Goal: Task Accomplishment & Management: Complete application form

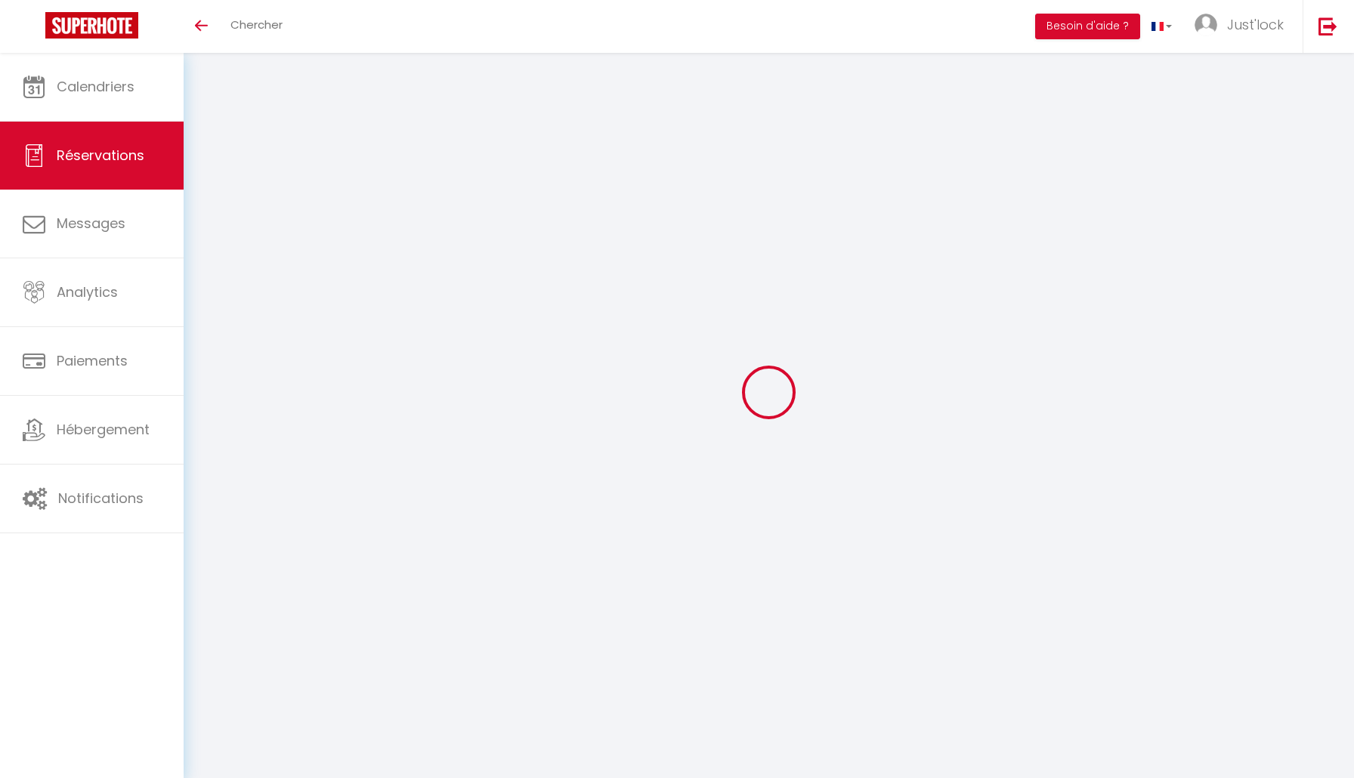
select select
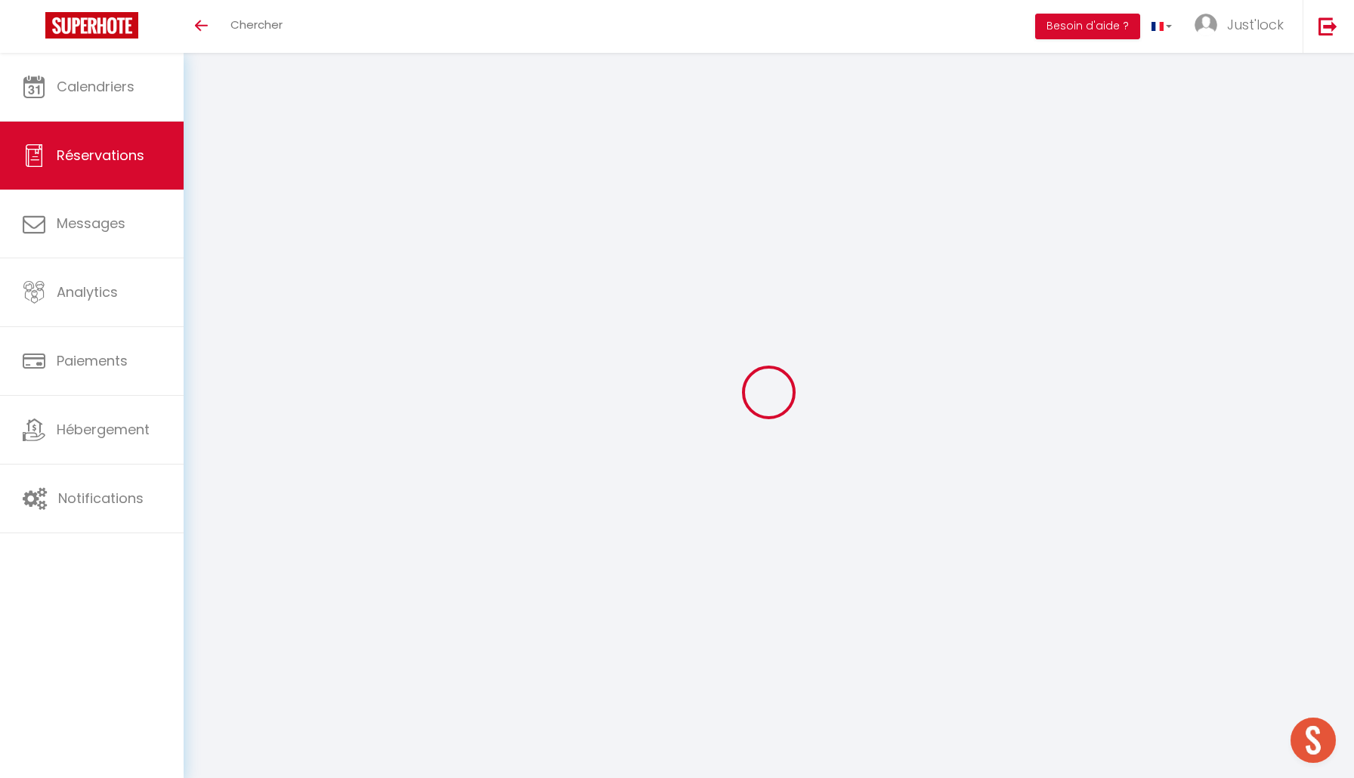
type input "Desire"
type input "[PERSON_NAME]"
type input "[EMAIL_ADDRESS][DOMAIN_NAME]"
type input "[PHONE_NUMBER]"
select select "FR"
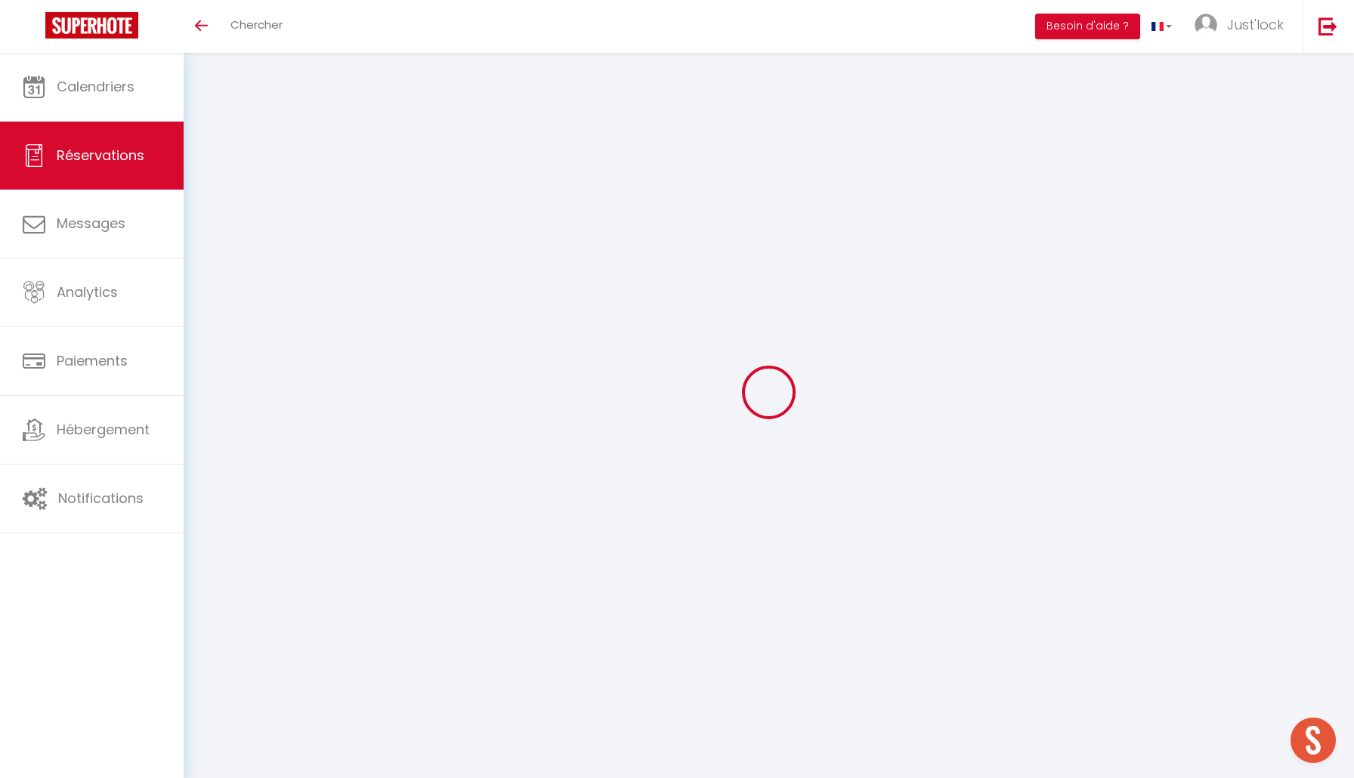
type input "20"
type input "46.11"
type input "3.93"
select select "61480"
select select "1"
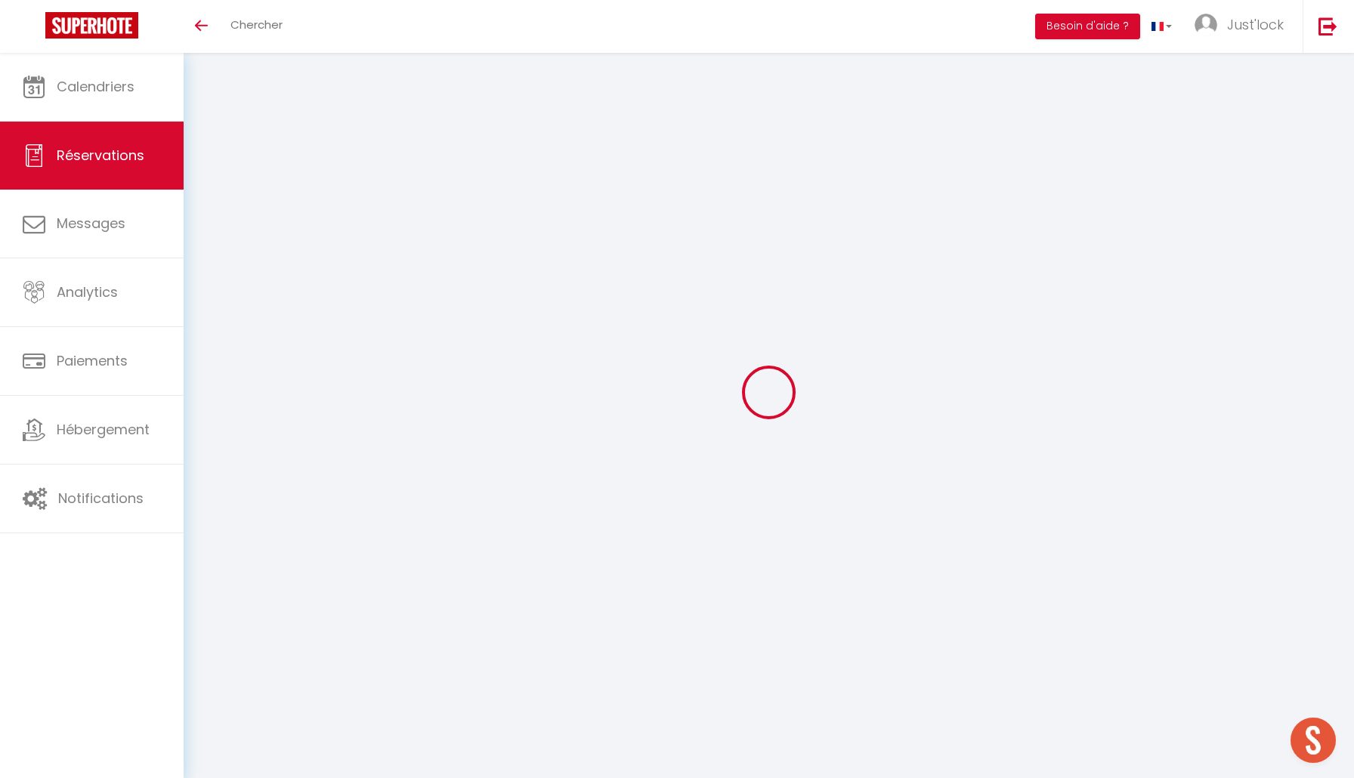
select select
type input "2"
type input "1"
select select "12"
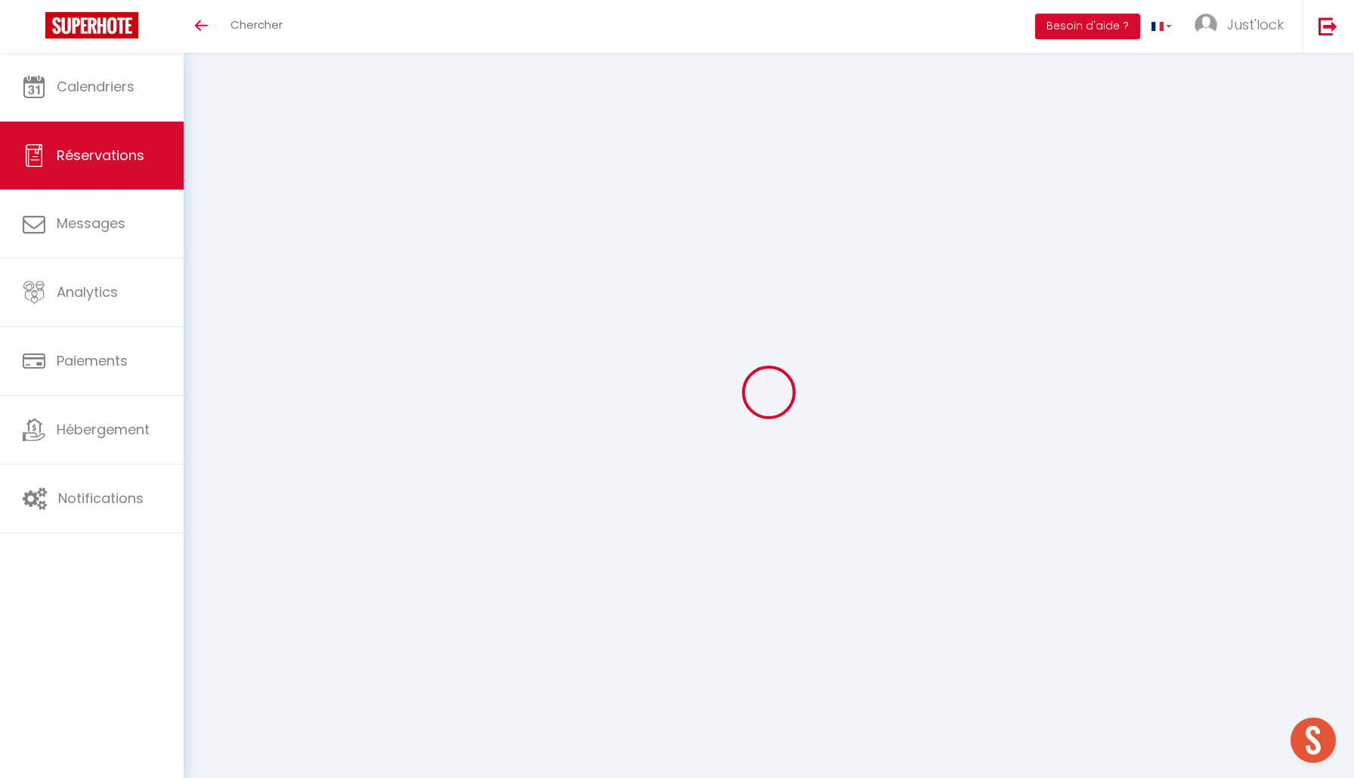
select select "15"
type input "216.24"
checkbox input "false"
type input "0"
select select "2"
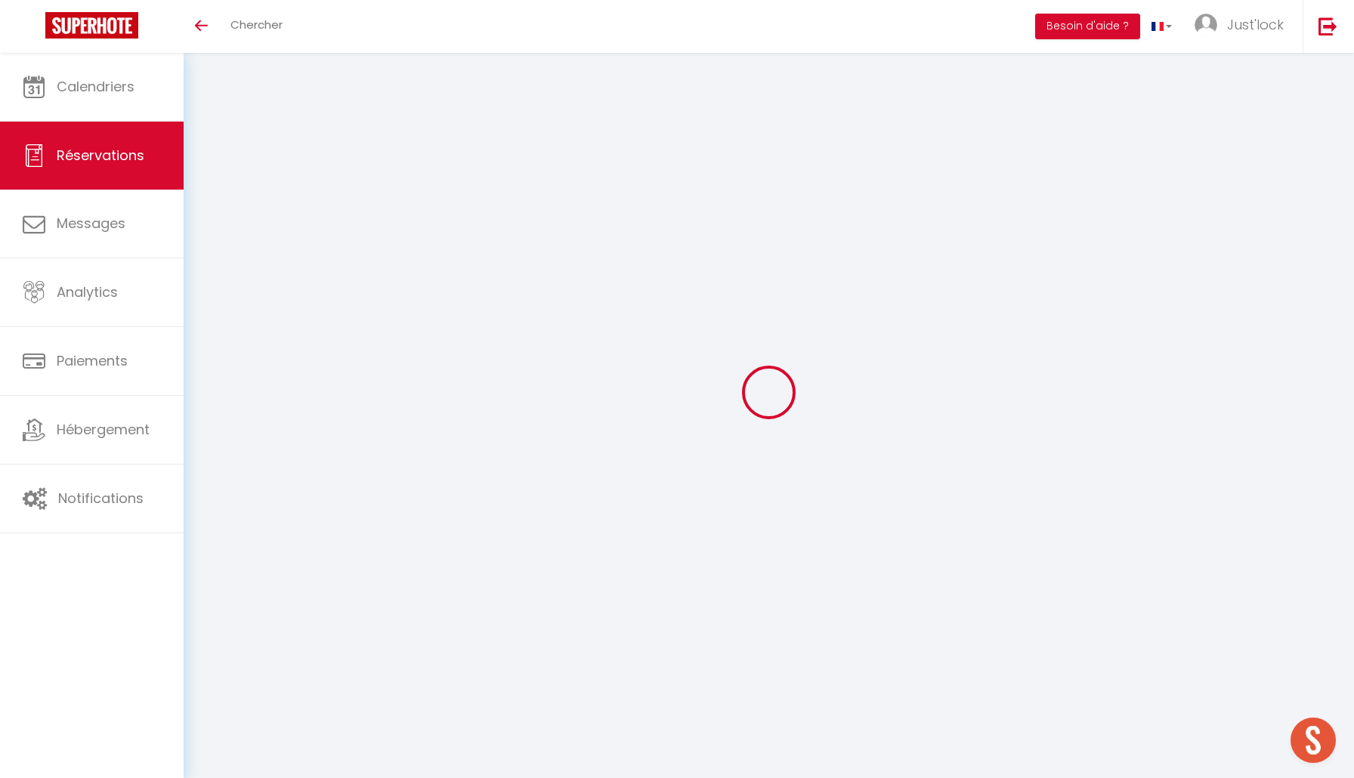
type input "45"
type input "0"
select select
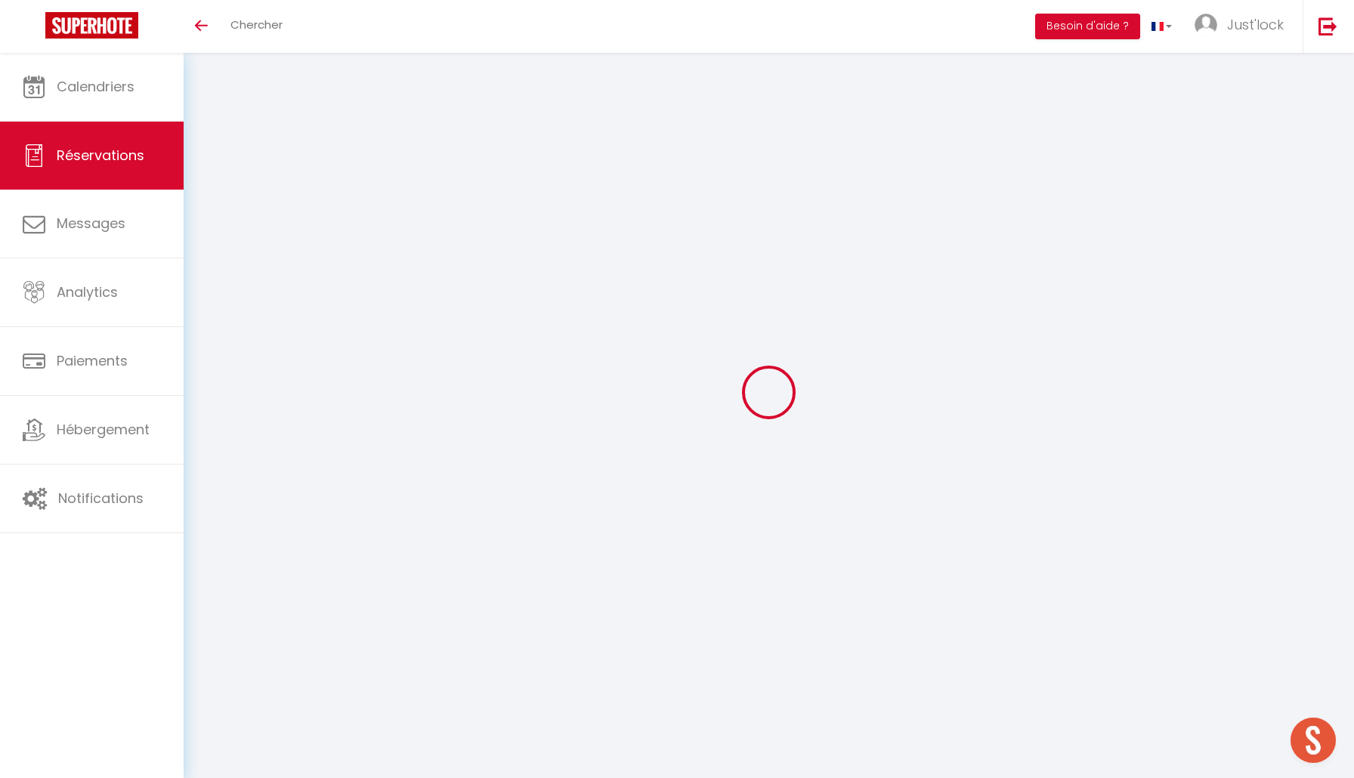
checkbox input "false"
select select
checkbox input "false"
select select
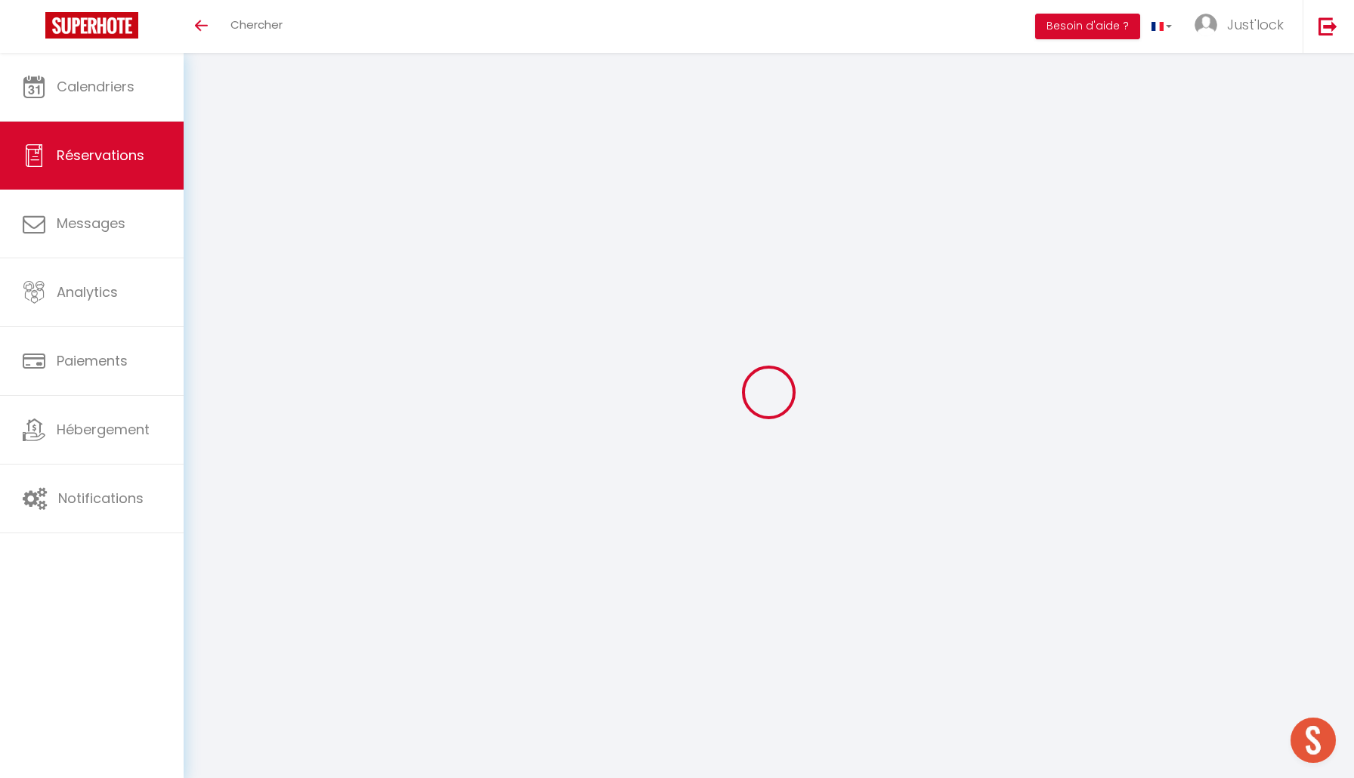
select select
checkbox input "false"
type textarea "** THIS RESERVATION HAS BEEN PRE-PAID ** BOOKING NOTE : Payment charge is EUR 3…"
type input "35"
type input "9.83"
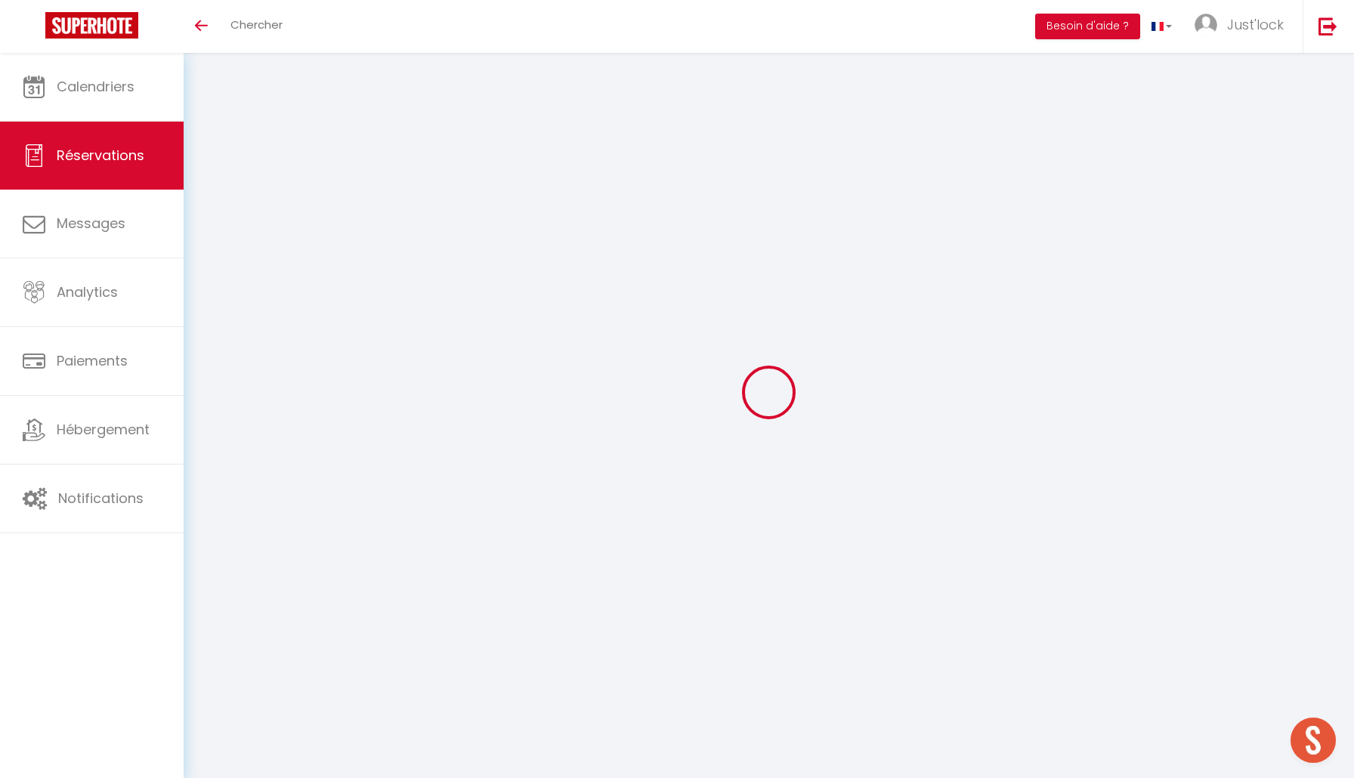
select select
checkbox input "false"
select select
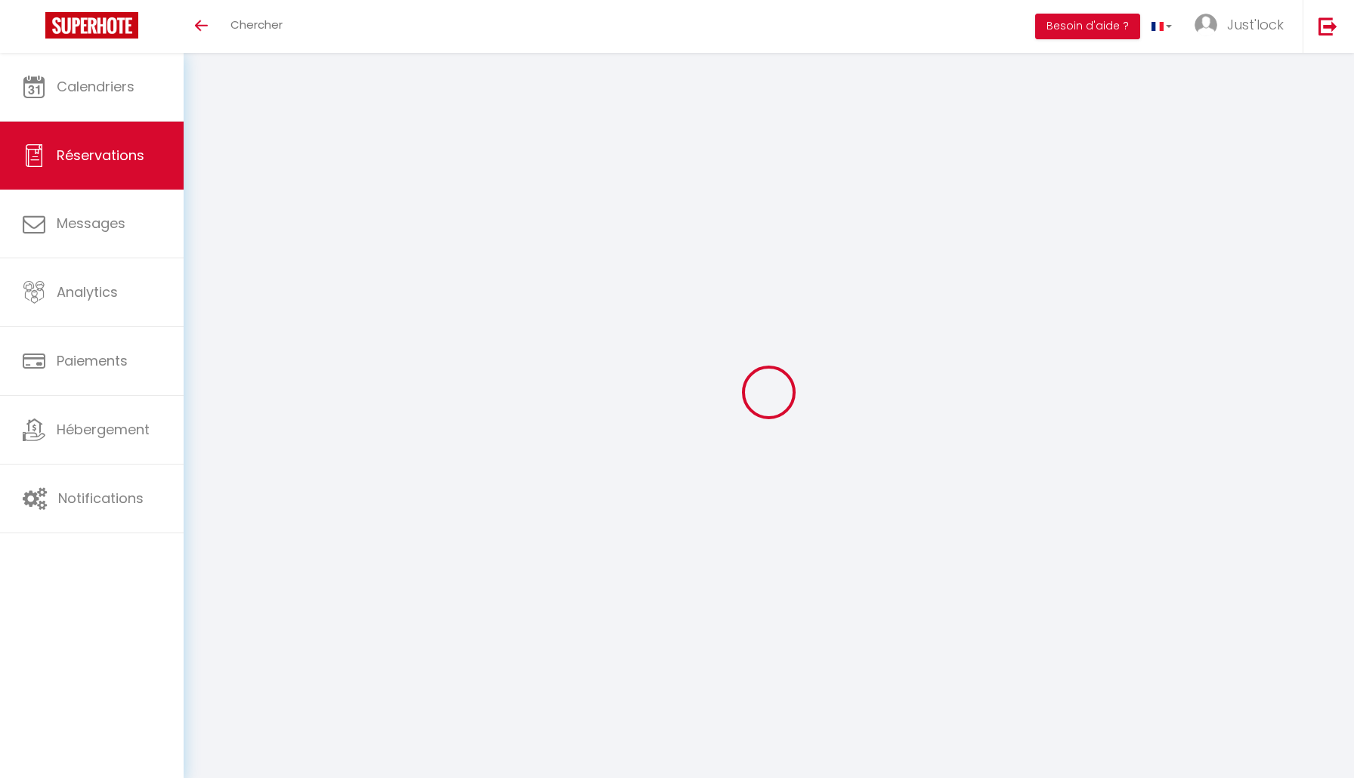
select select
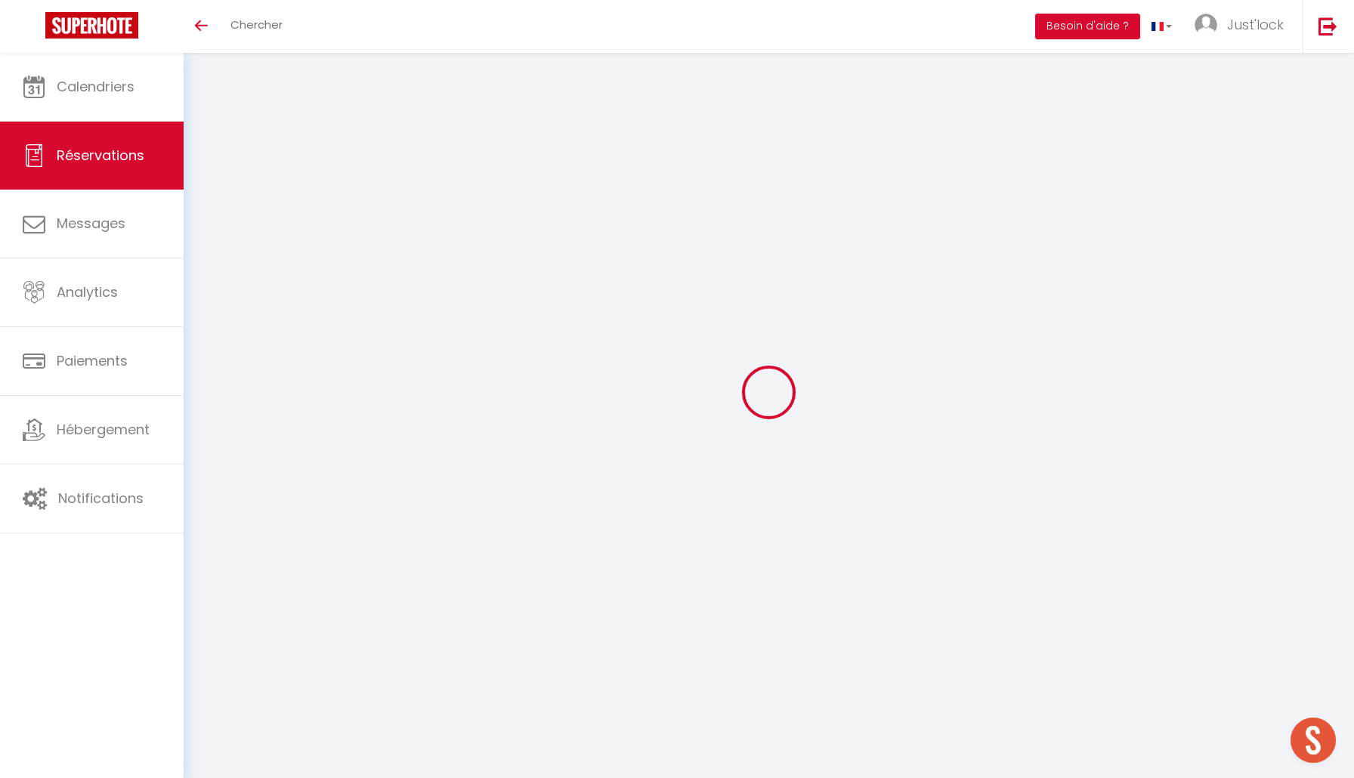
type input "Desire"
type input "[PERSON_NAME]"
type input "[EMAIL_ADDRESS][DOMAIN_NAME]"
type input "[PHONE_NUMBER]"
select select "FR"
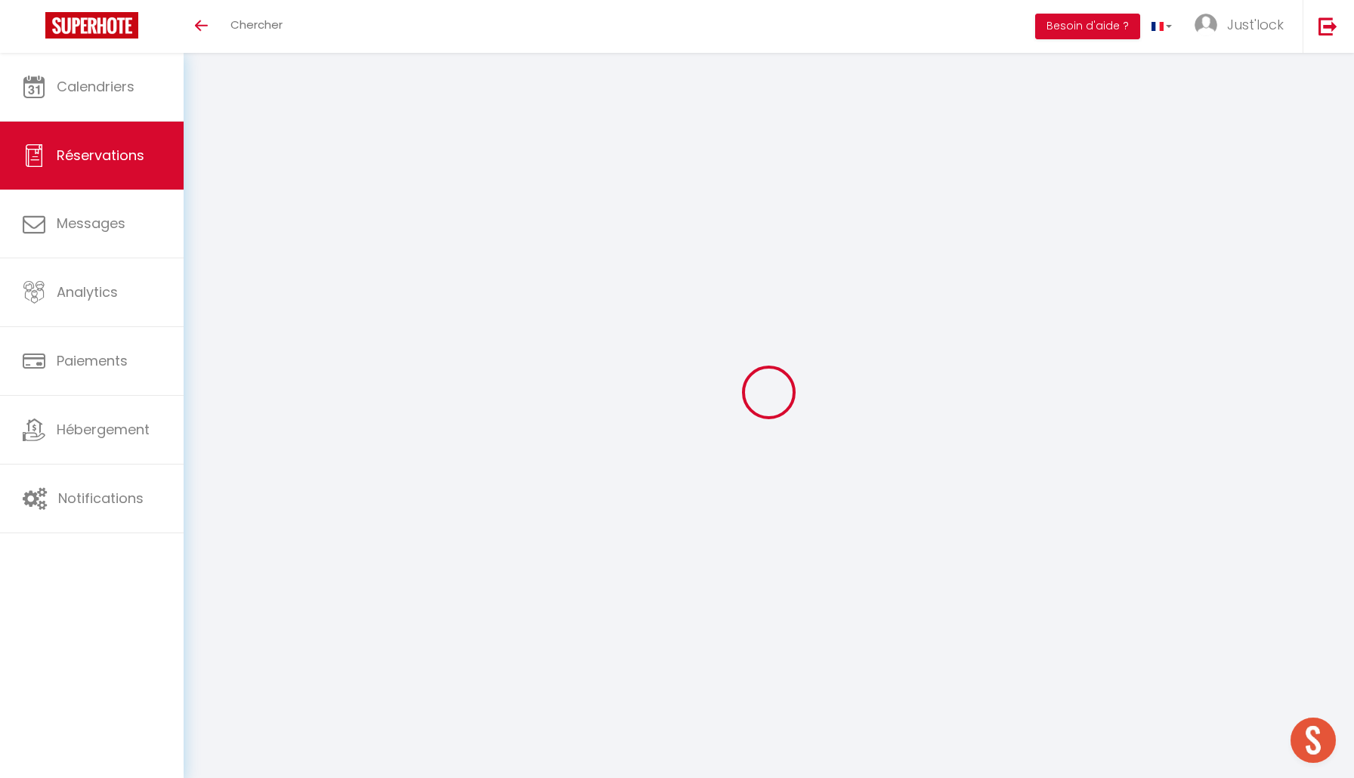
type input "20"
type input "46.11"
type input "3.93"
select select "61480"
select select "1"
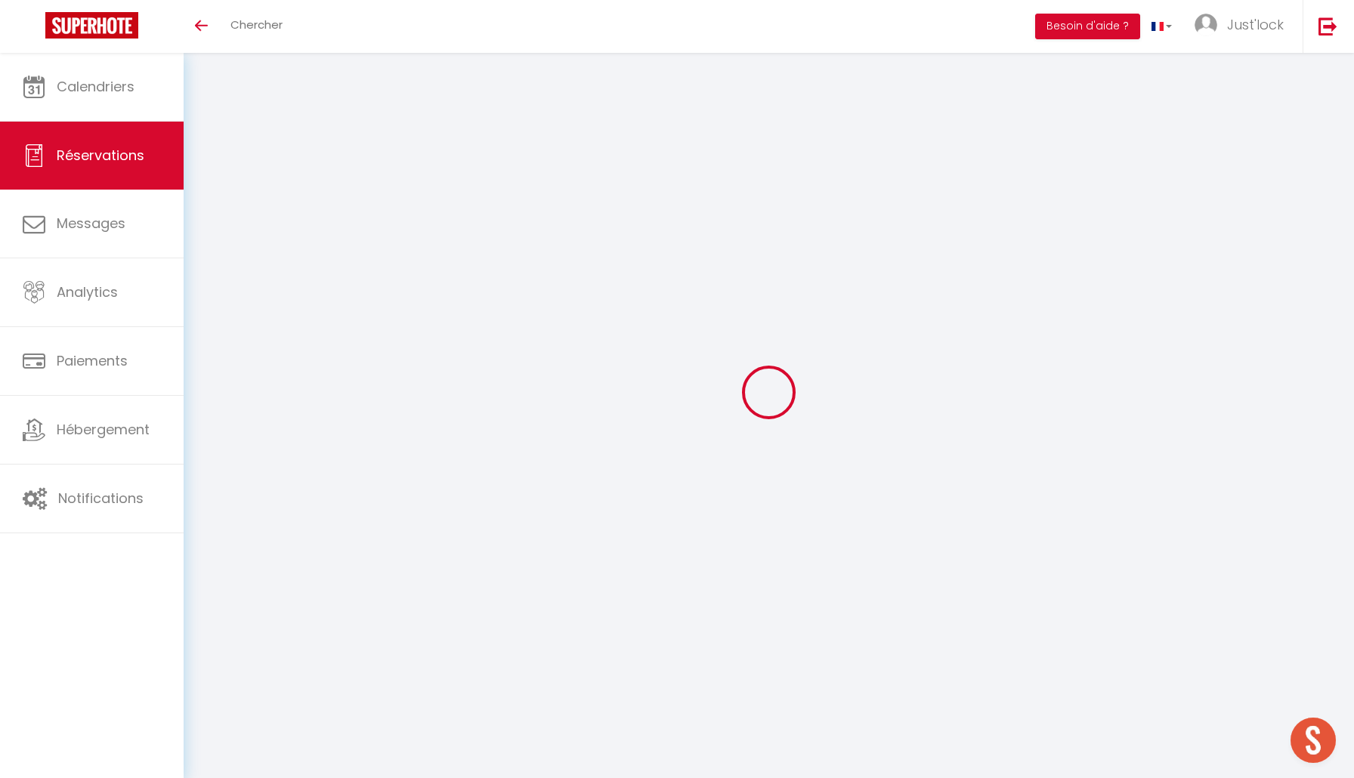
select select
type input "2"
type input "1"
select select "12"
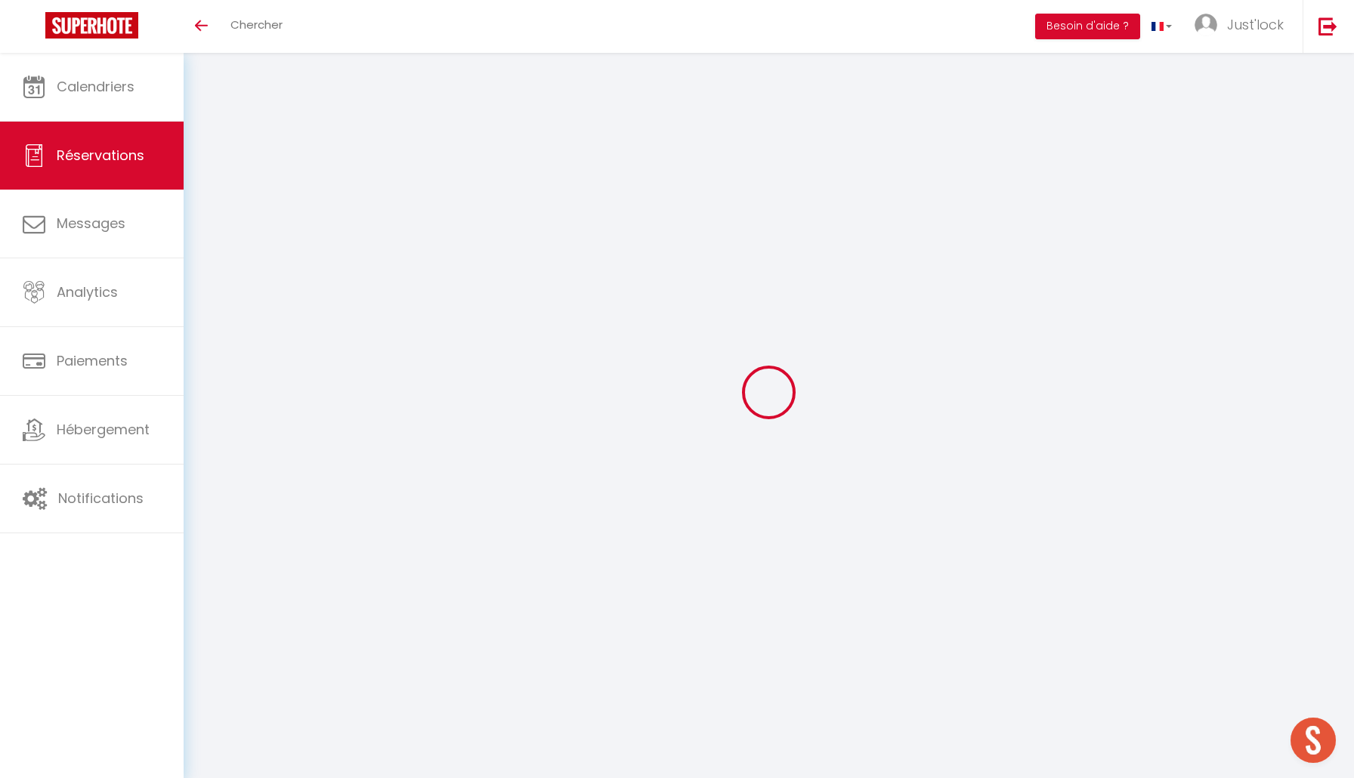
select select "15"
type input "216.24"
checkbox input "false"
type input "0"
select select "2"
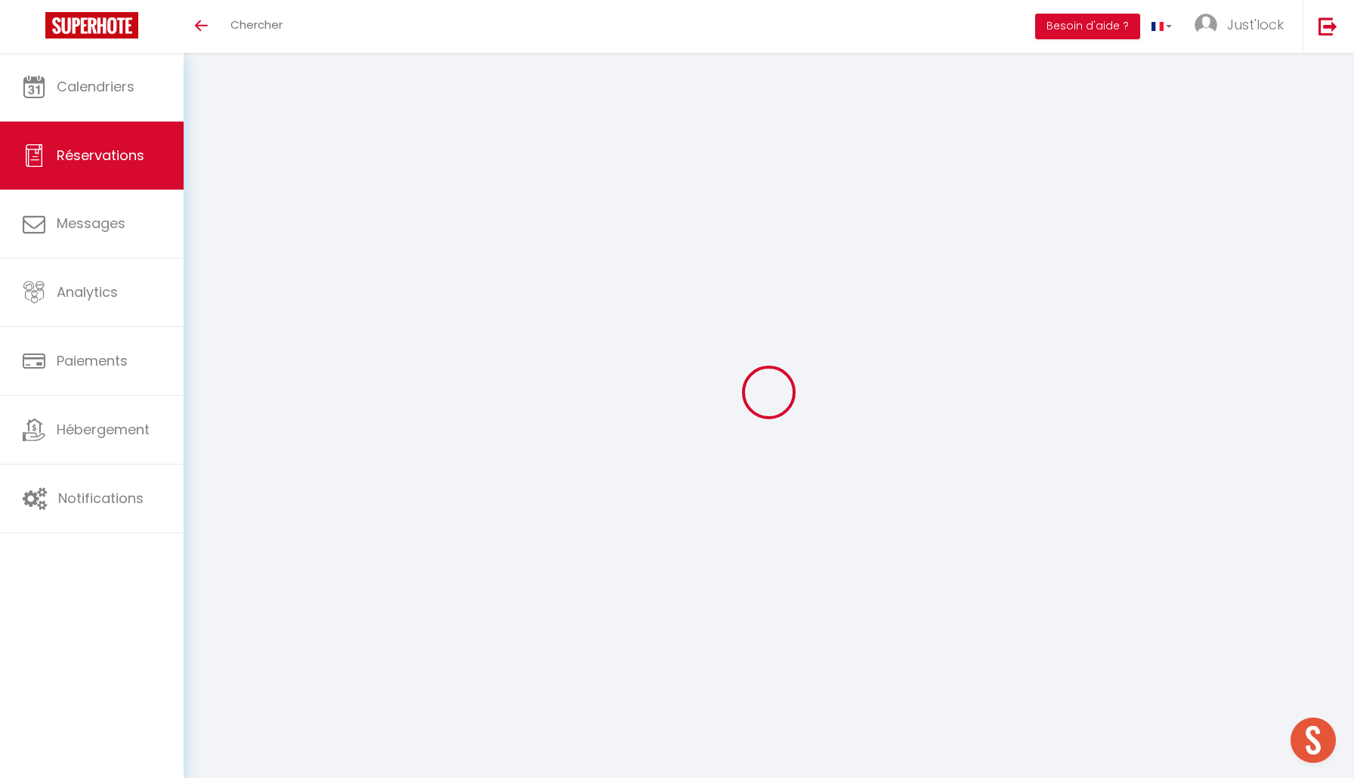
type input "45"
type input "0"
select select
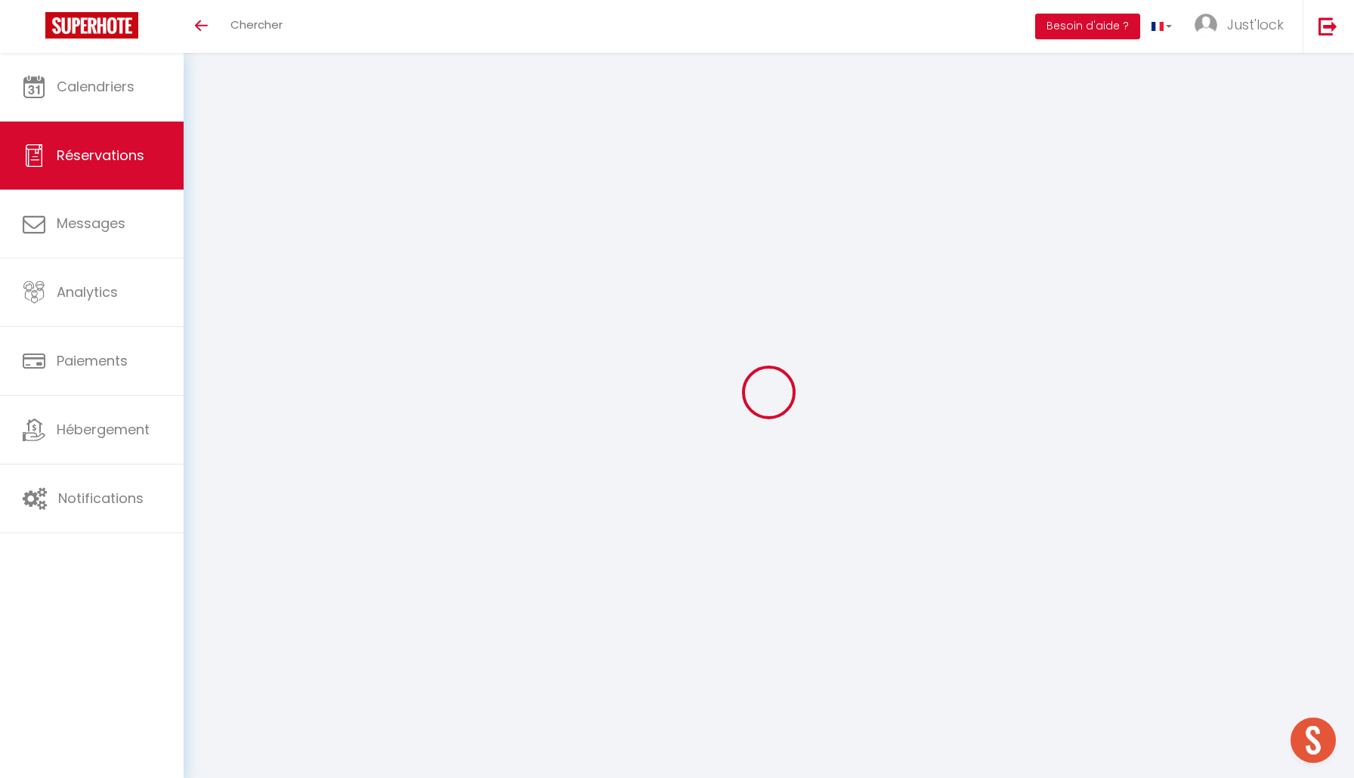
checkbox input "false"
select select
checkbox input "false"
select select
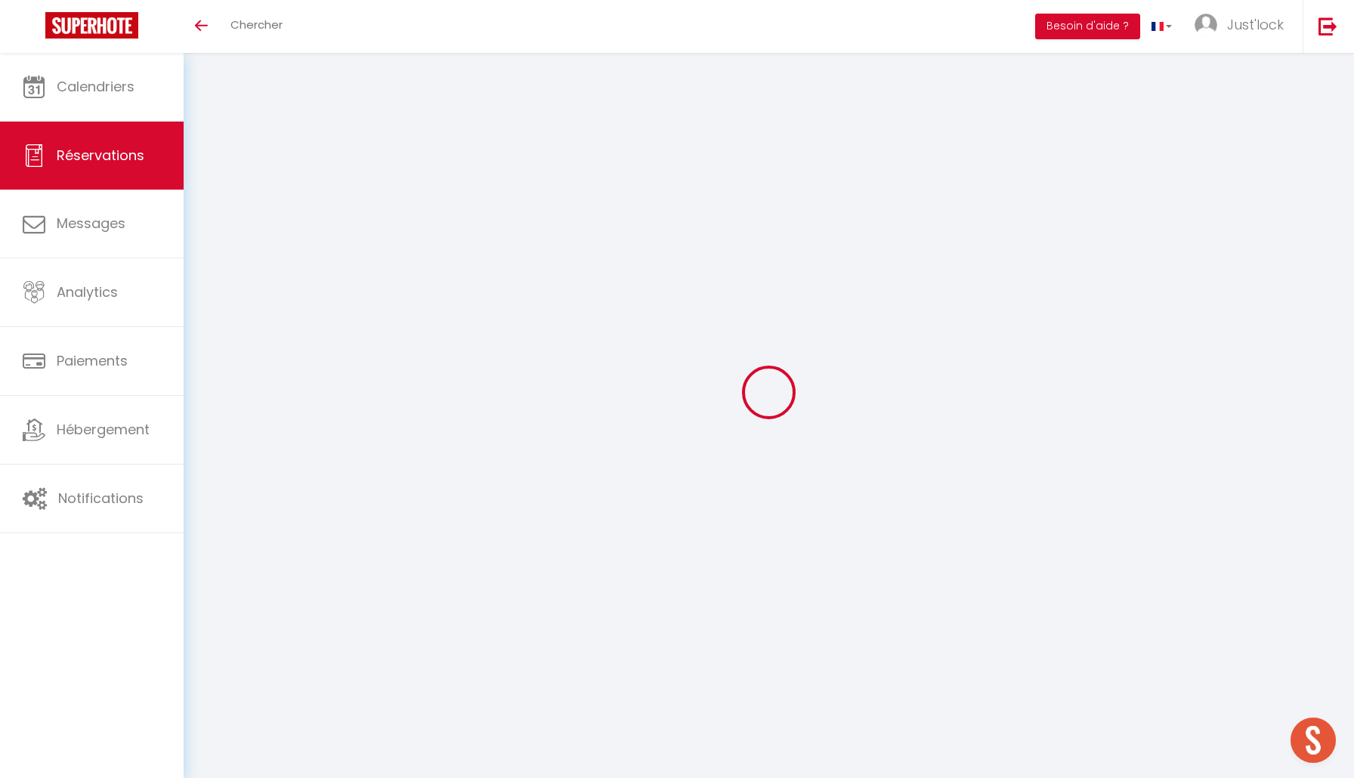
select select
checkbox input "false"
type textarea "** THIS RESERVATION HAS BEEN PRE-PAID ** BOOKING NOTE : Payment charge is EUR 3…"
select select
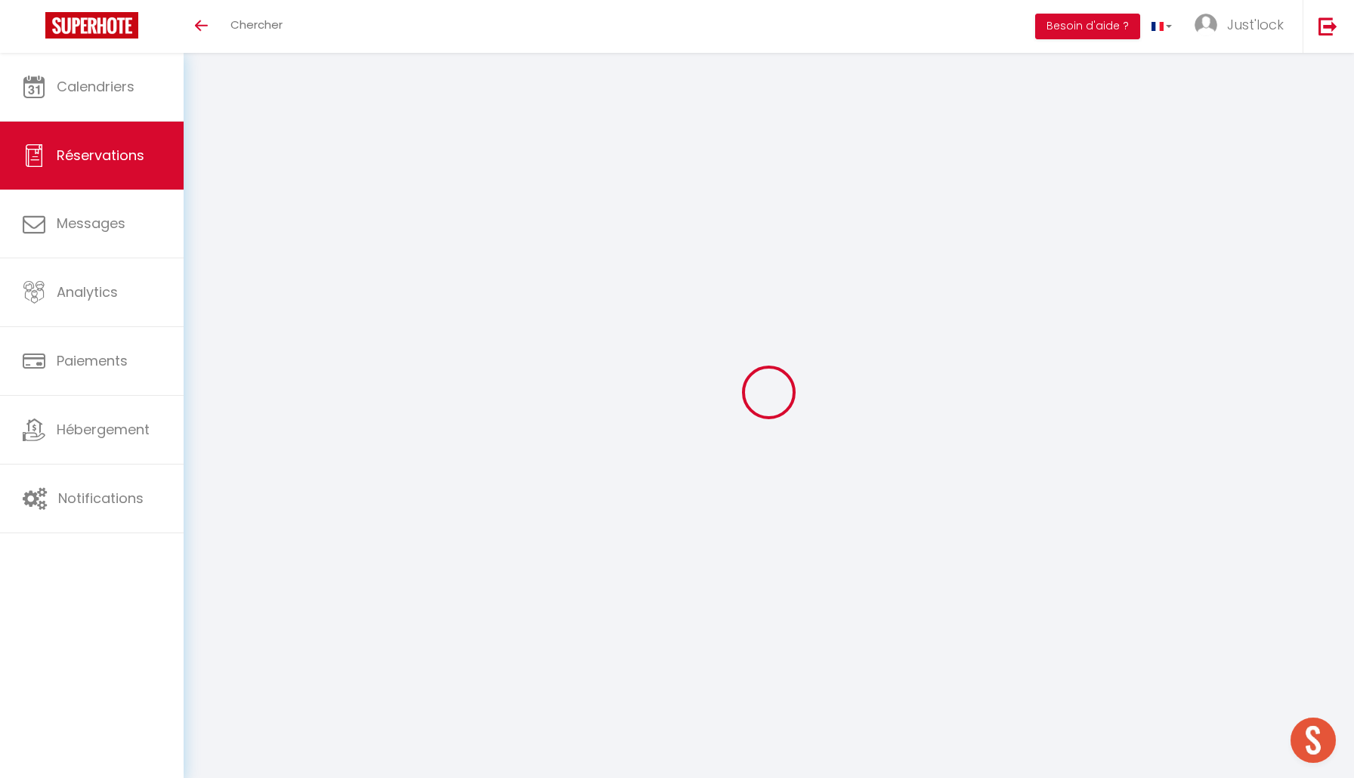
checkbox input "false"
type input "35"
type input "9.83"
select select
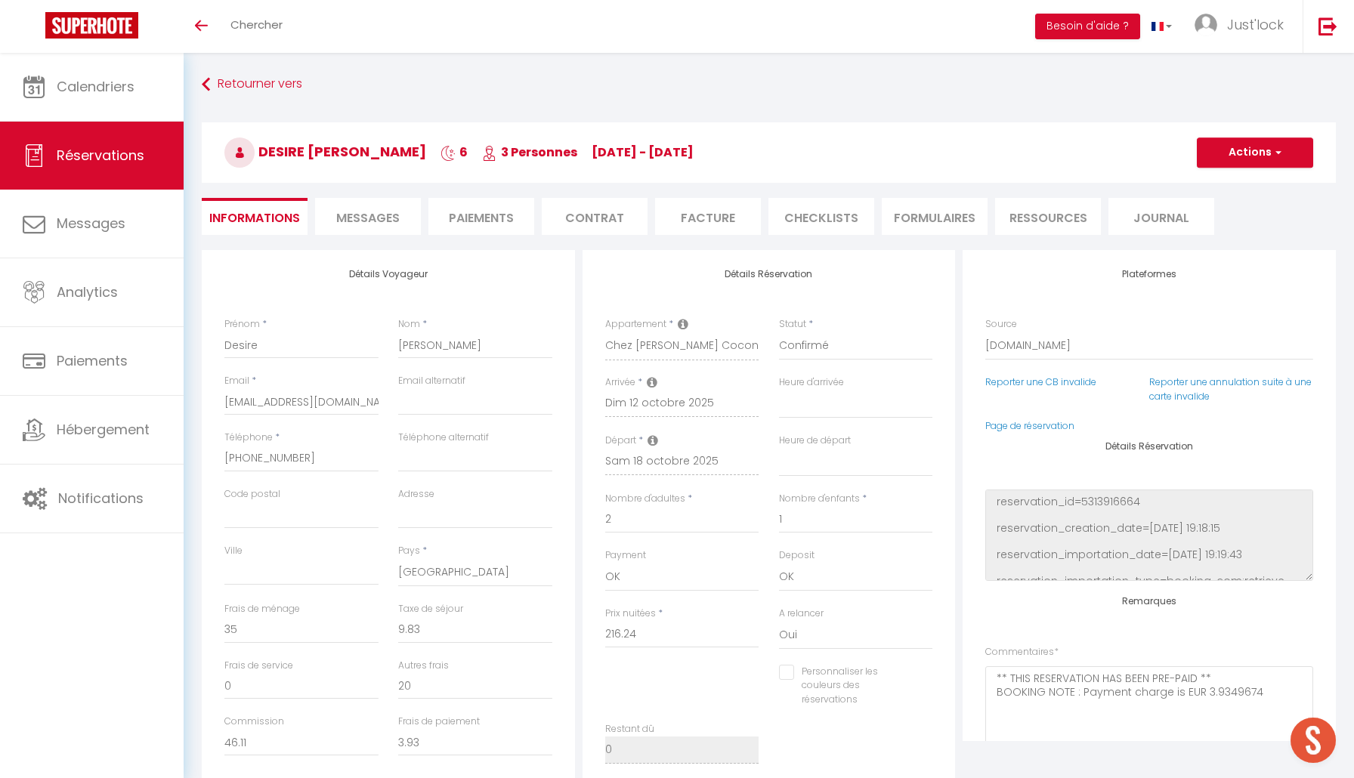
checkbox input "false"
select select
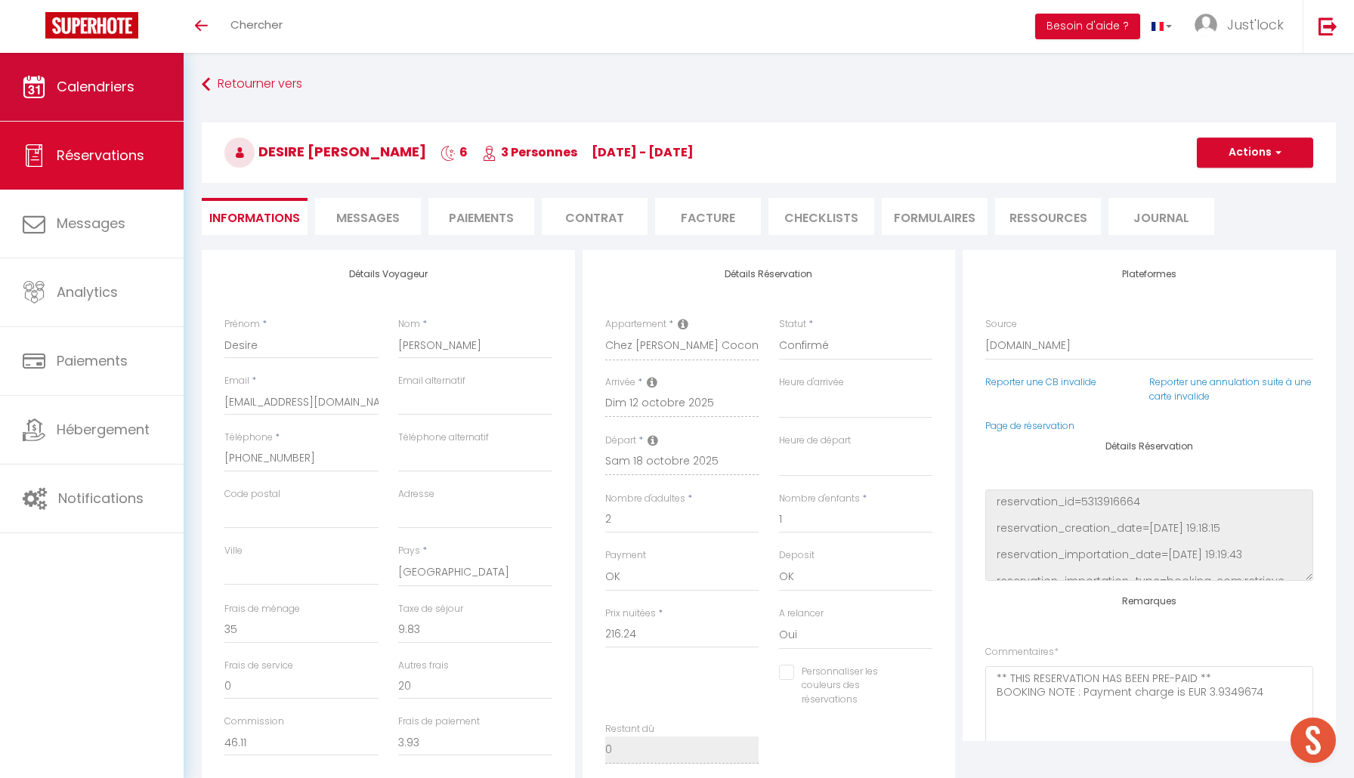
click at [109, 103] on link "Calendriers" at bounding box center [92, 87] width 184 height 68
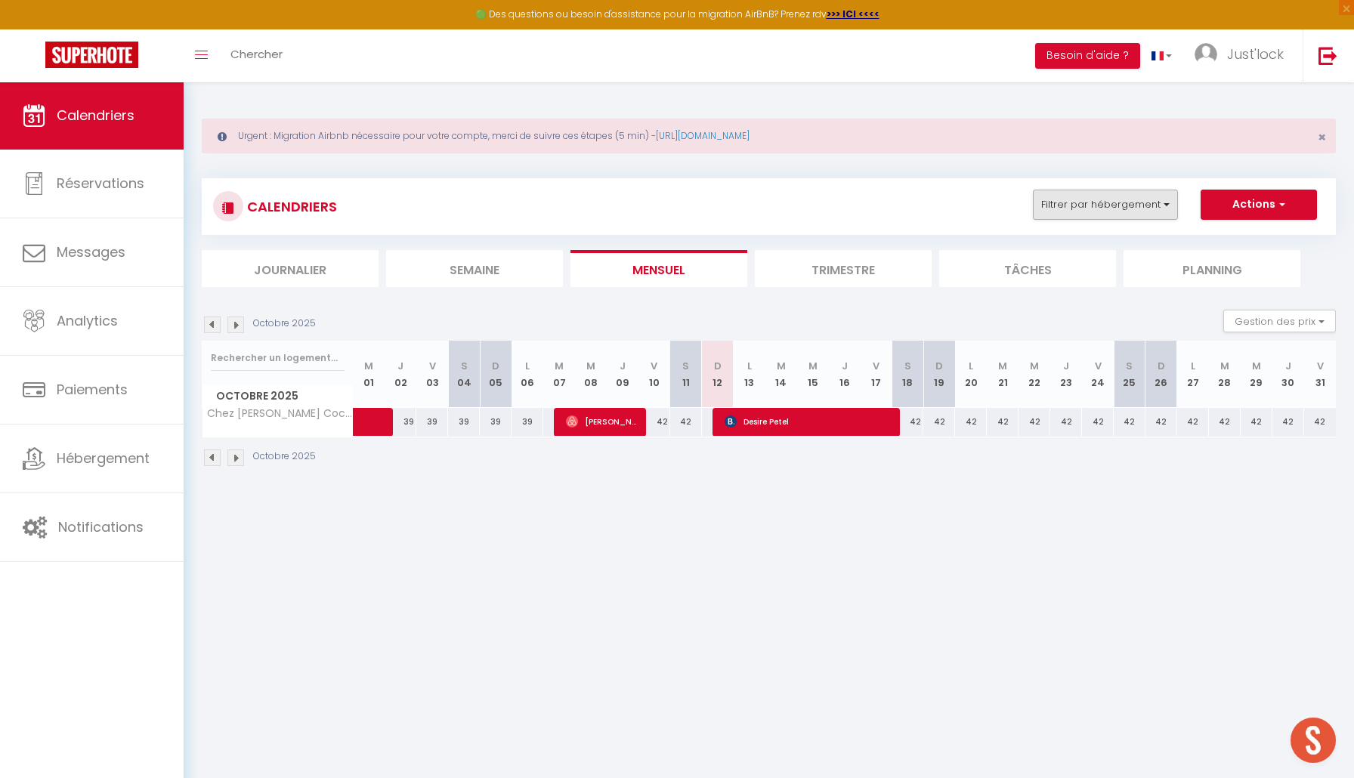
click at [1151, 193] on button "Filtrer par hébergement" at bounding box center [1105, 205] width 145 height 30
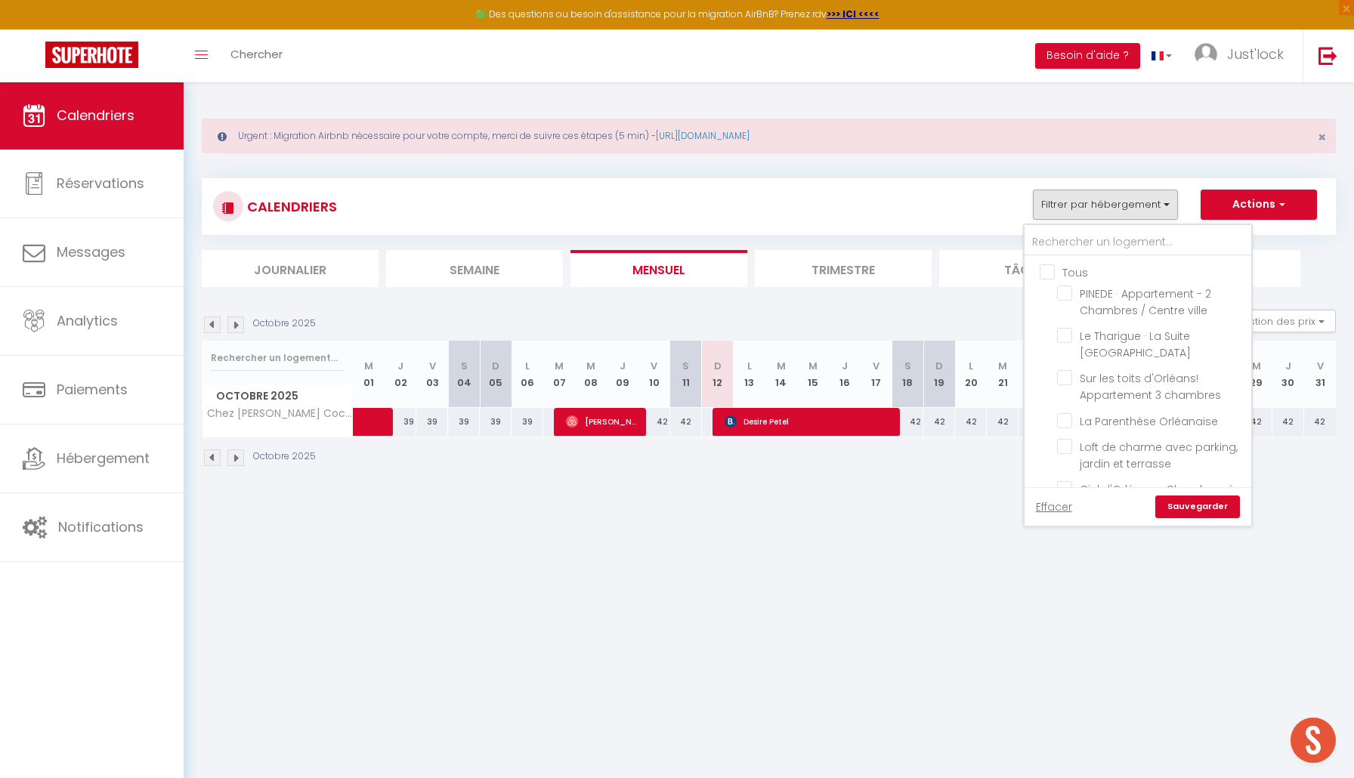
click at [1044, 270] on input "Tous" at bounding box center [1152, 271] width 227 height 15
checkbox input "true"
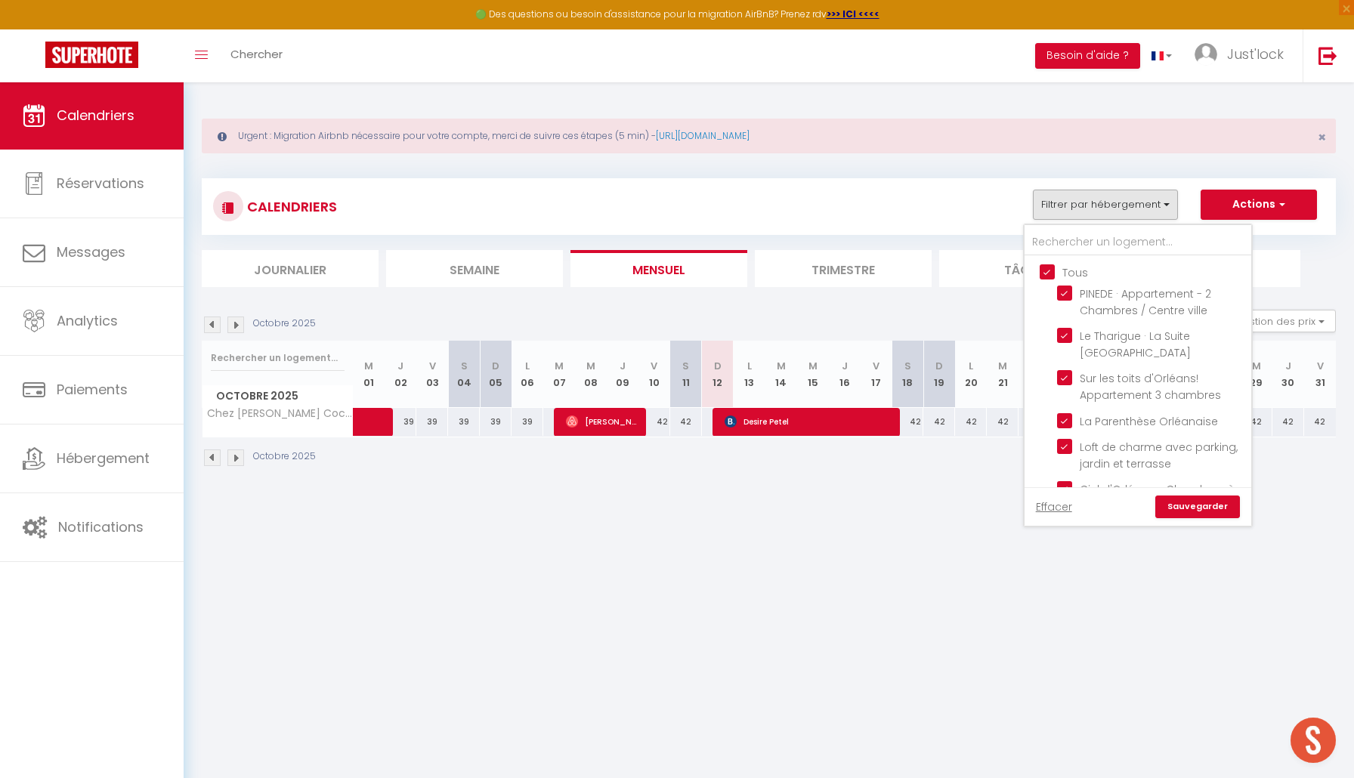
checkbox input "true"
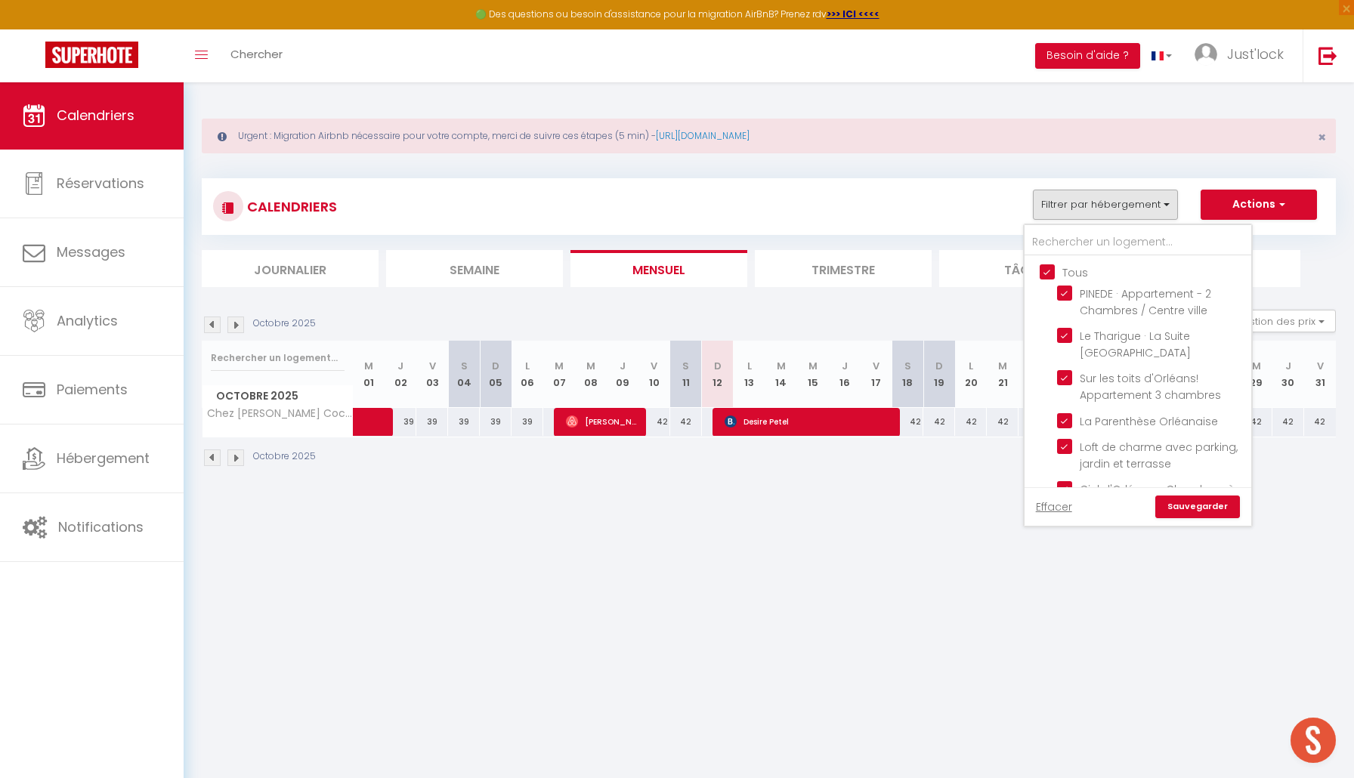
checkbox input "true"
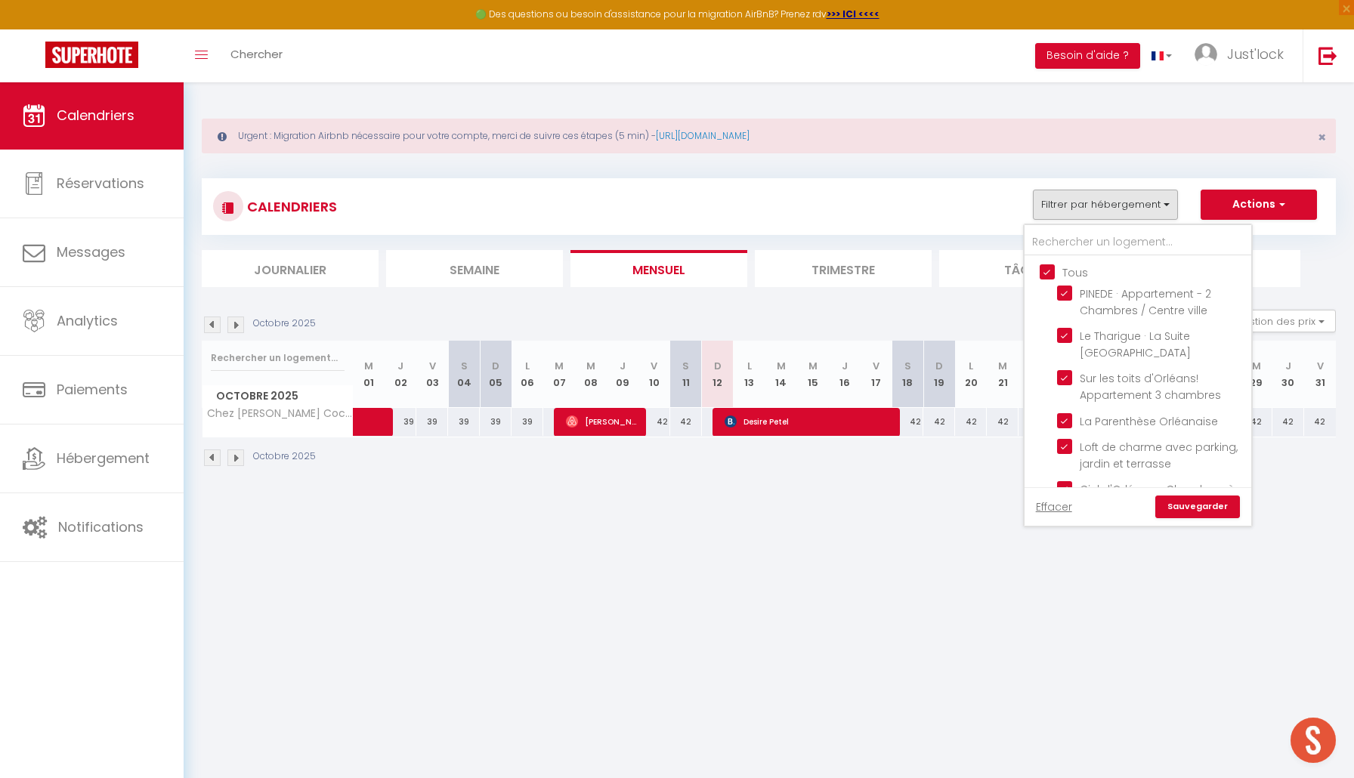
checkbox input "true"
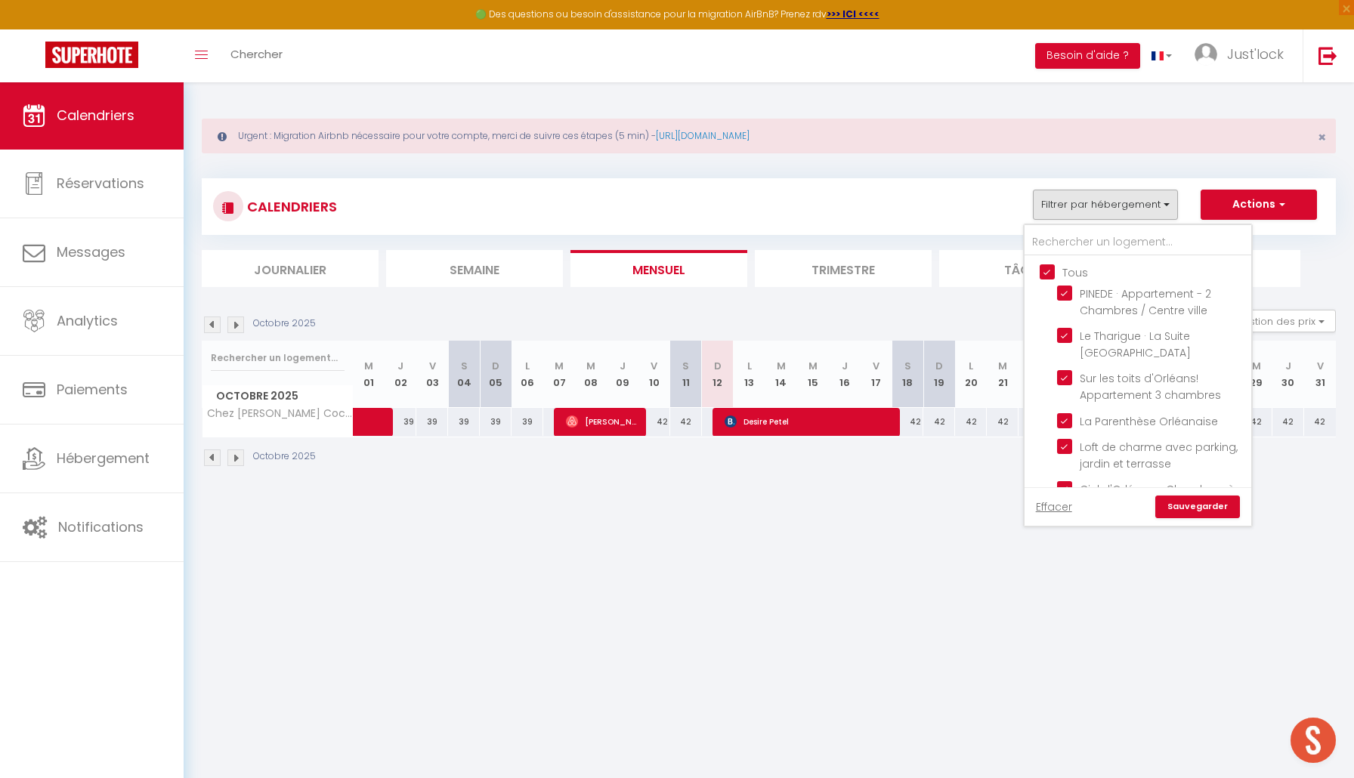
checkbox input "true"
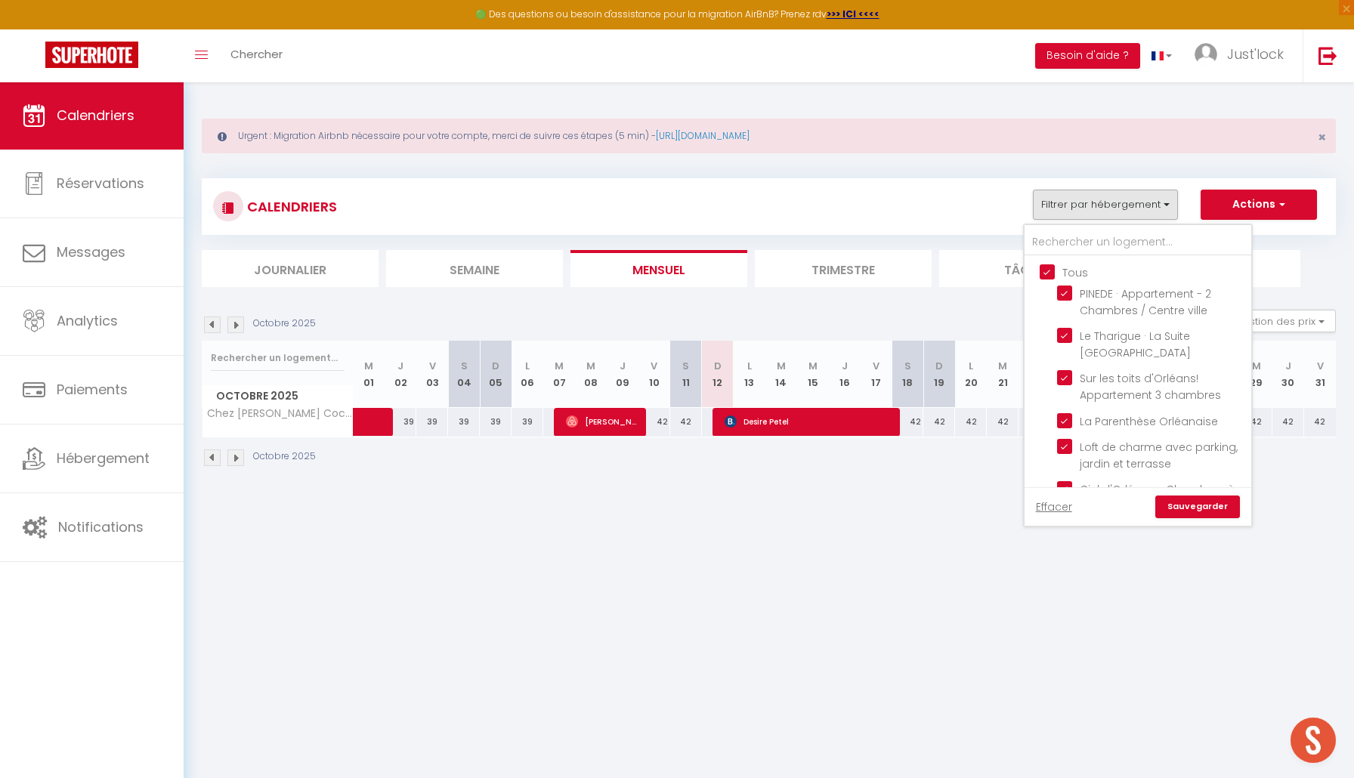
checkbox input "true"
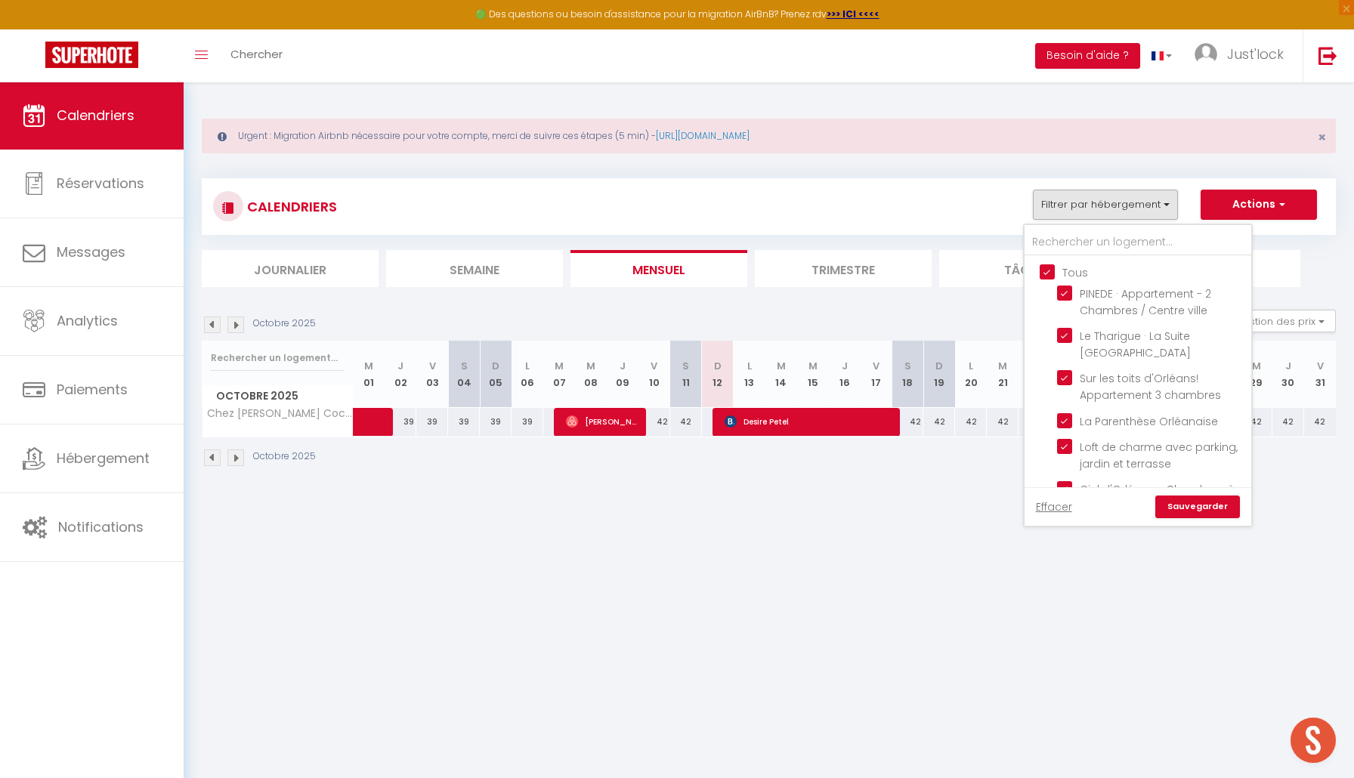
checkbox input "true"
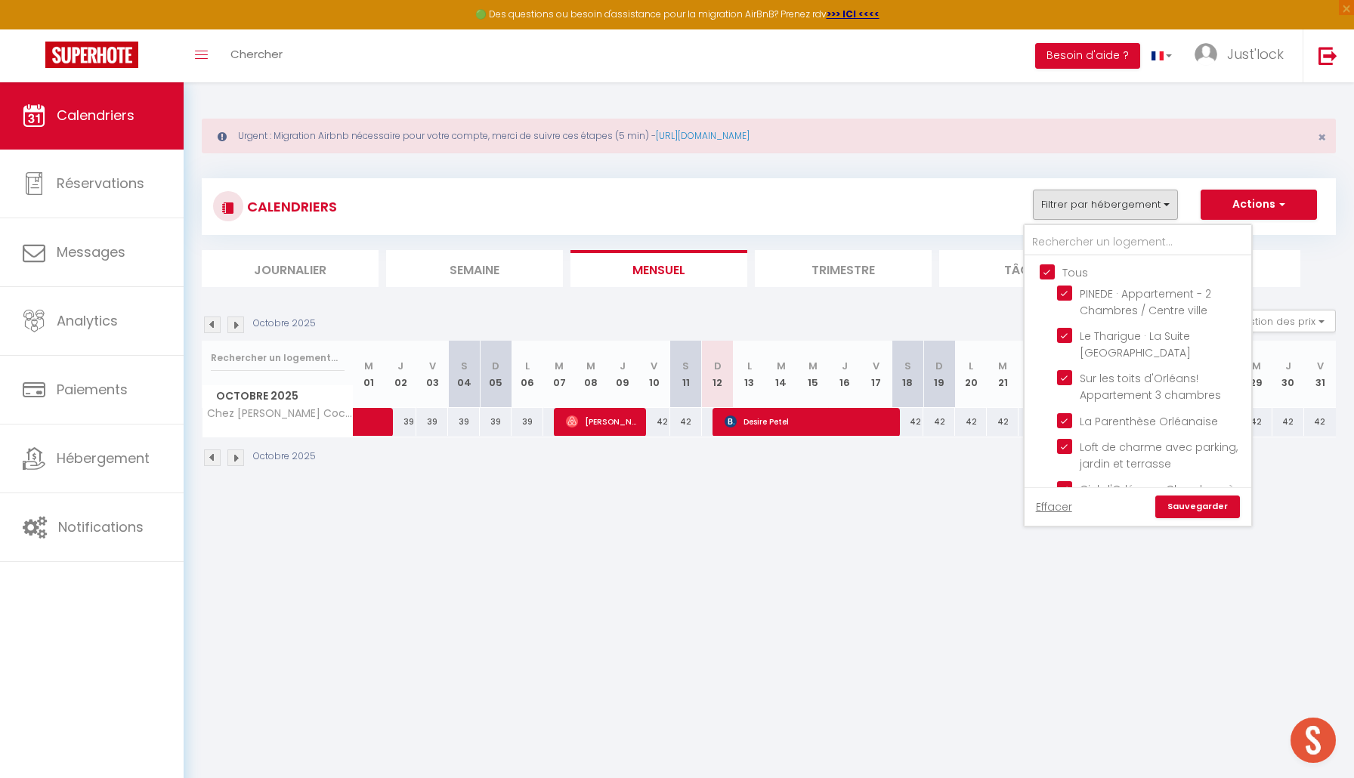
checkbox input "true"
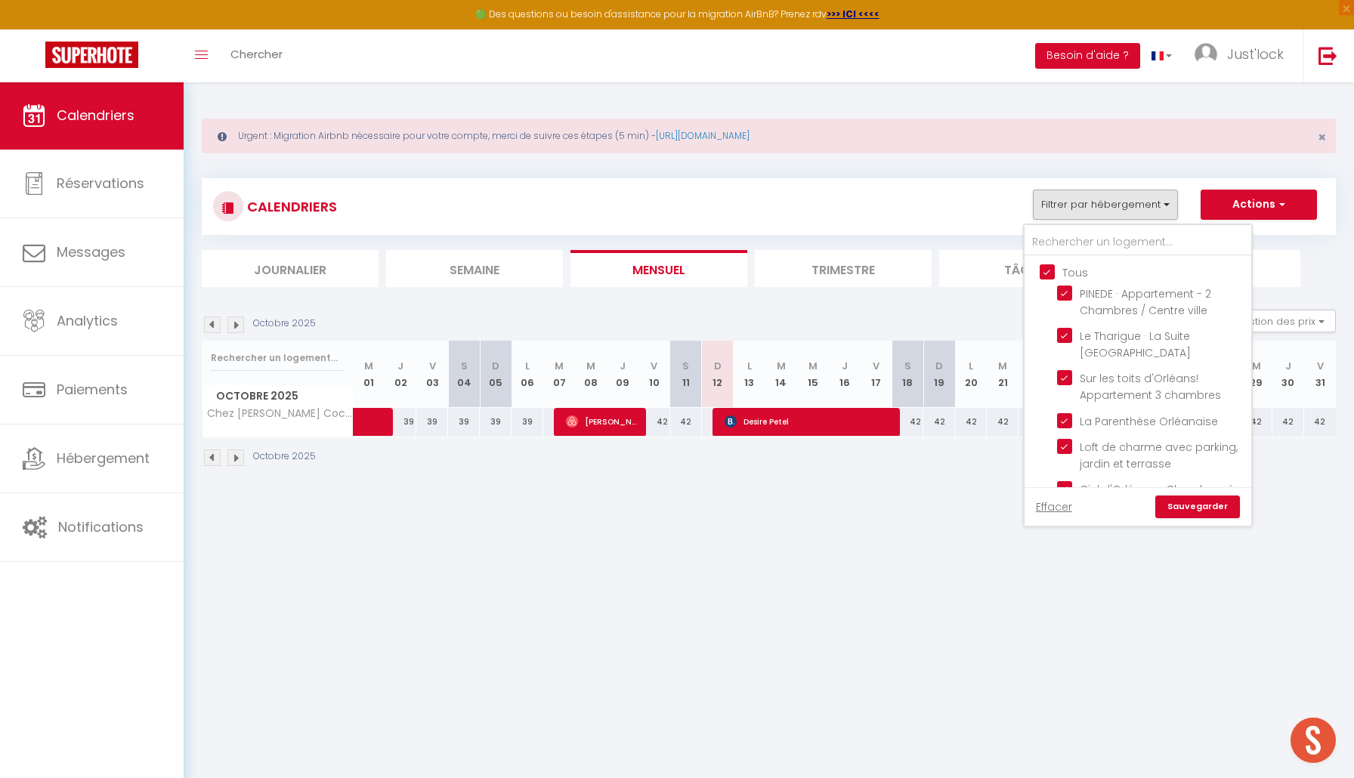
checkbox input "true"
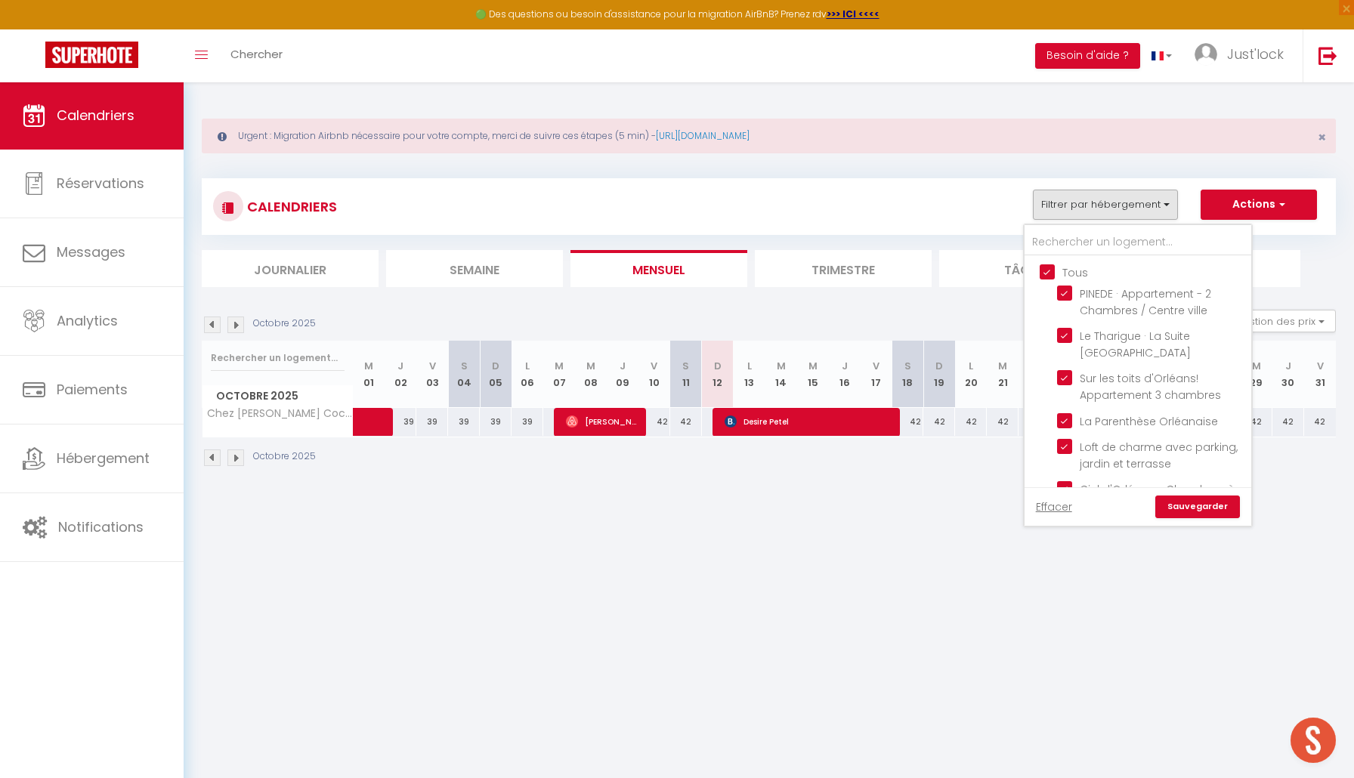
checkbox input "true"
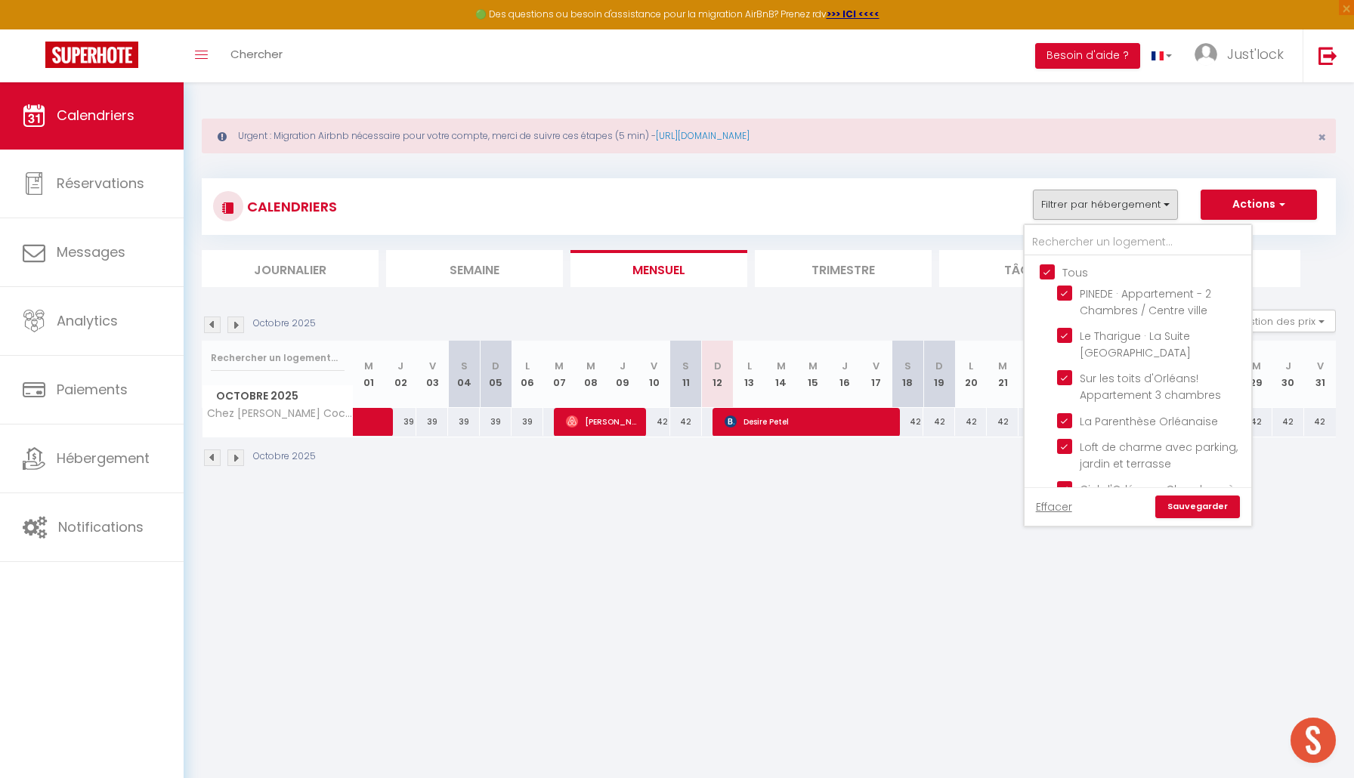
checkbox input "true"
click at [1190, 499] on link "Sauvegarder" at bounding box center [1197, 507] width 85 height 23
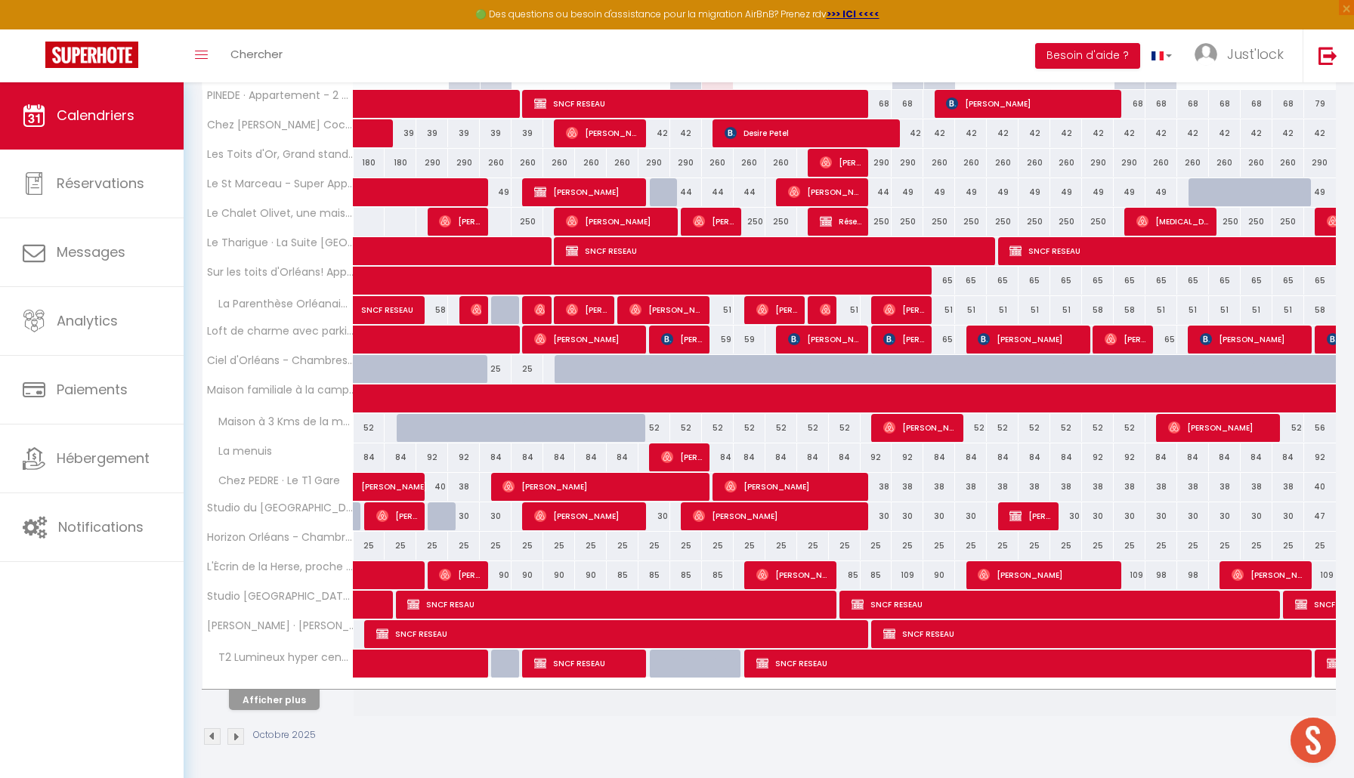
scroll to position [317, 0]
